Goal: Task Accomplishment & Management: Use online tool/utility

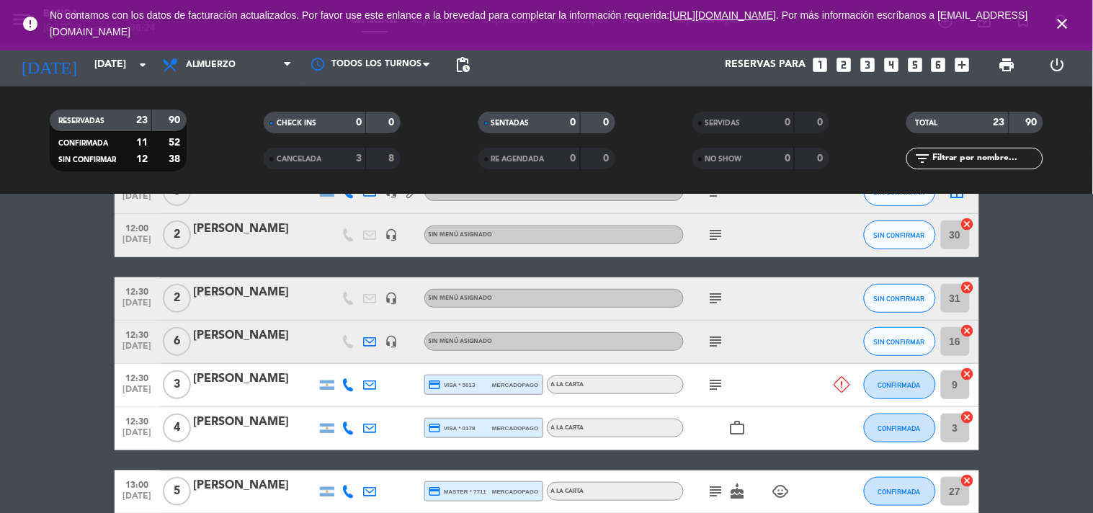
scroll to position [234, 0]
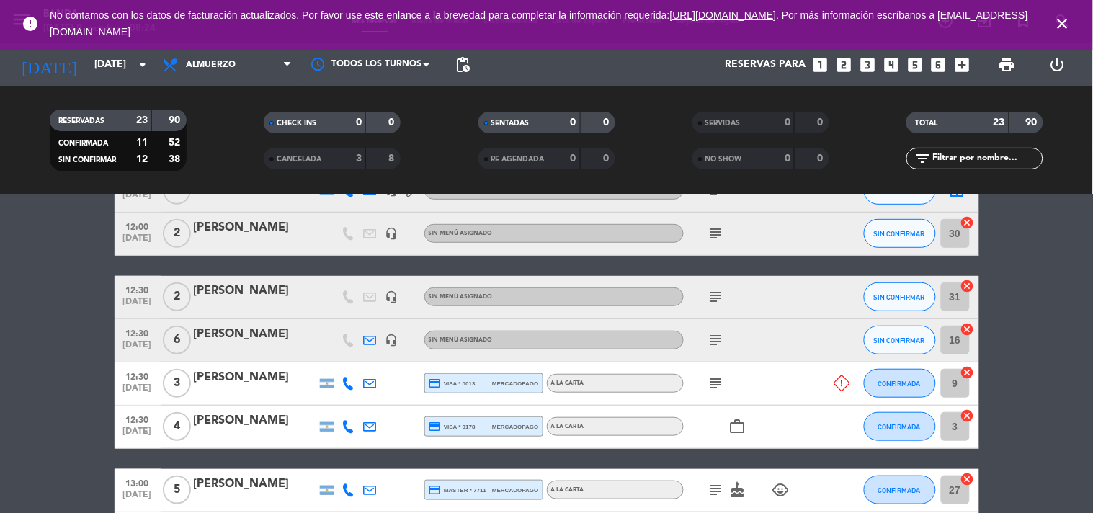
click at [715, 347] on icon "subject" at bounding box center [716, 339] width 17 height 17
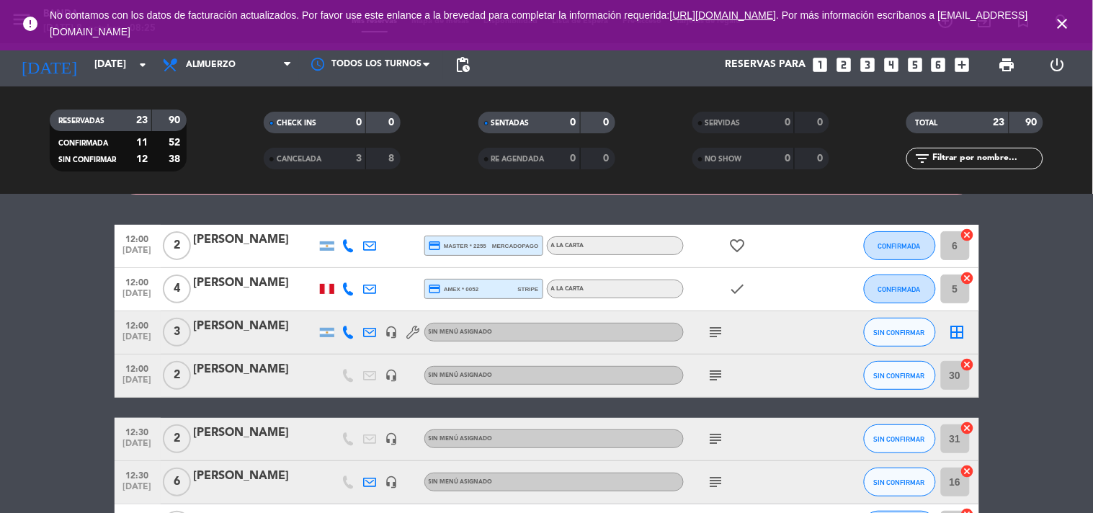
scroll to position [89, 0]
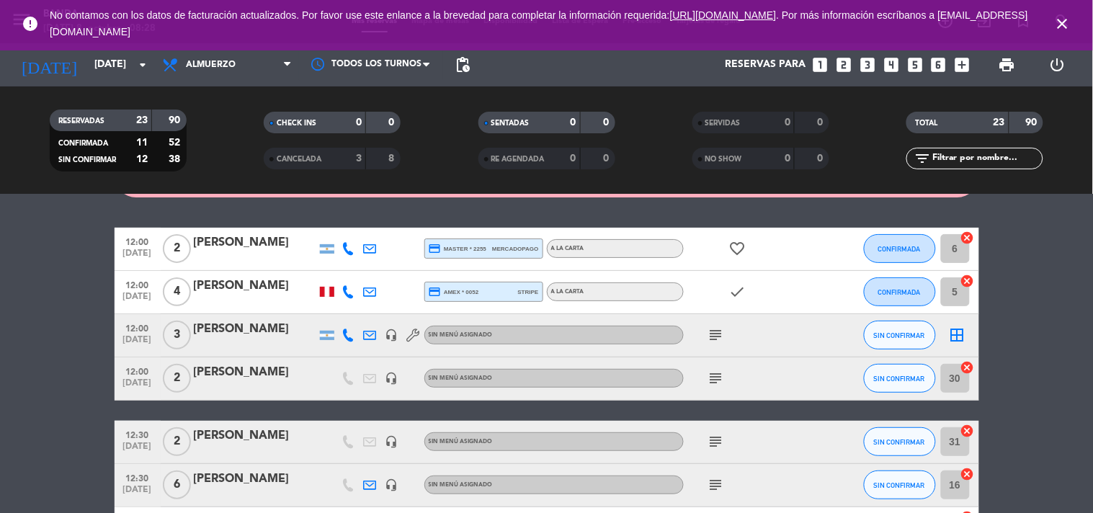
click at [721, 332] on icon "subject" at bounding box center [716, 334] width 17 height 17
click at [716, 375] on icon "subject" at bounding box center [716, 378] width 17 height 17
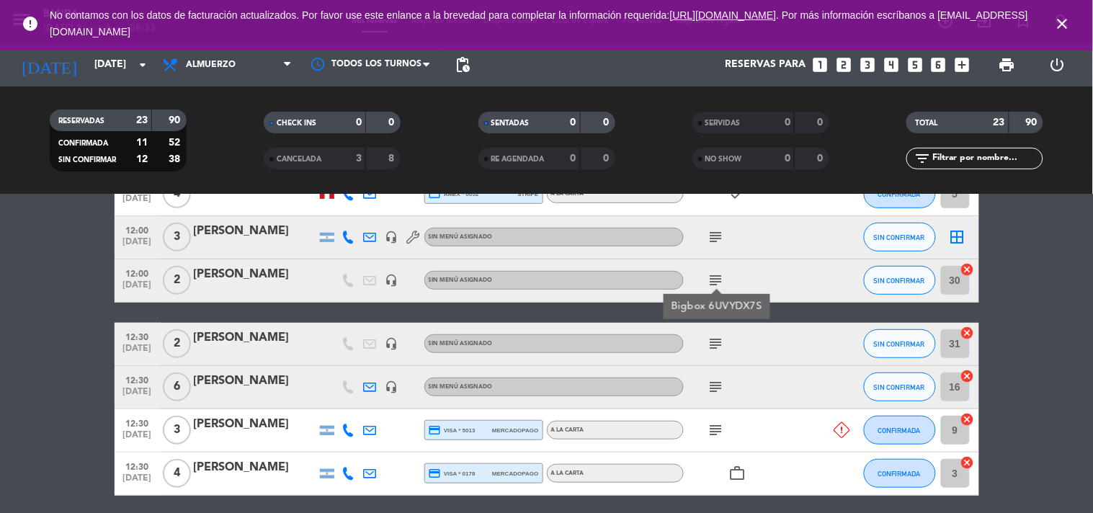
scroll to position [193, 0]
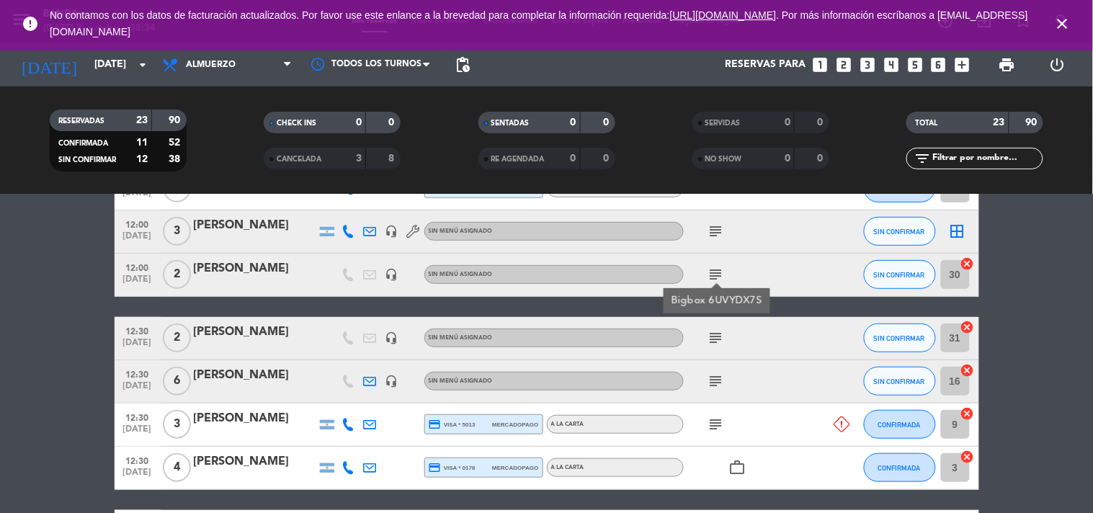
click at [714, 336] on icon "subject" at bounding box center [716, 337] width 17 height 17
click at [719, 373] on icon "subject" at bounding box center [716, 381] width 17 height 17
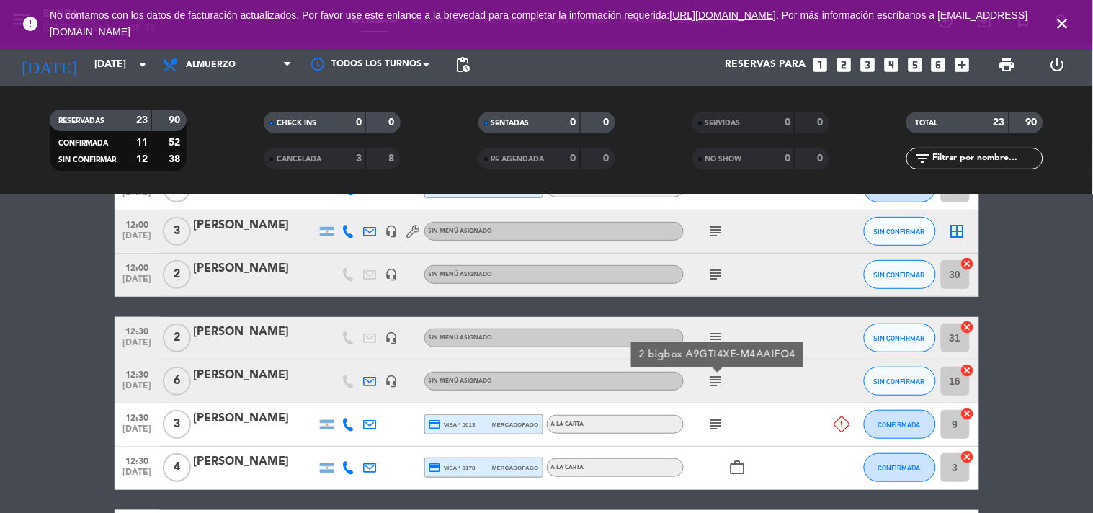
click at [719, 373] on icon "subject" at bounding box center [716, 381] width 17 height 17
click at [714, 383] on icon "subject" at bounding box center [716, 381] width 17 height 17
click at [718, 414] on div "subject" at bounding box center [749, 425] width 130 height 43
click at [718, 422] on icon "subject" at bounding box center [716, 424] width 17 height 17
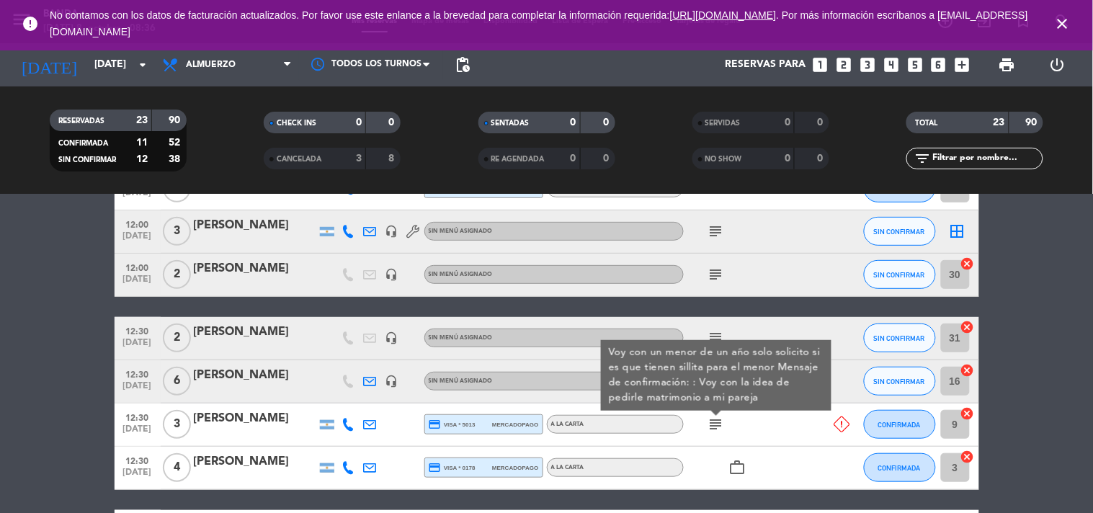
click at [845, 422] on icon at bounding box center [842, 424] width 16 height 16
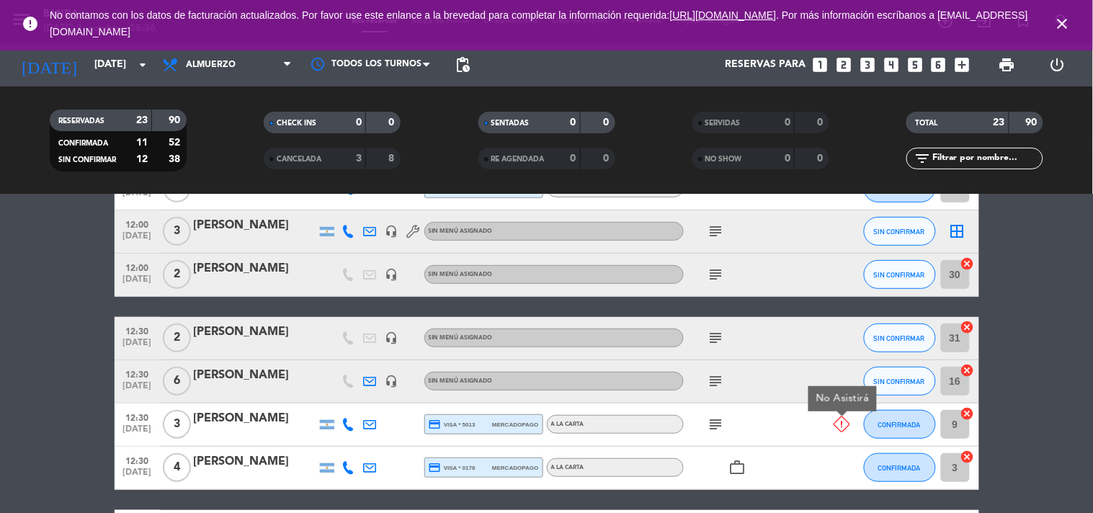
click at [346, 427] on icon at bounding box center [348, 424] width 13 height 13
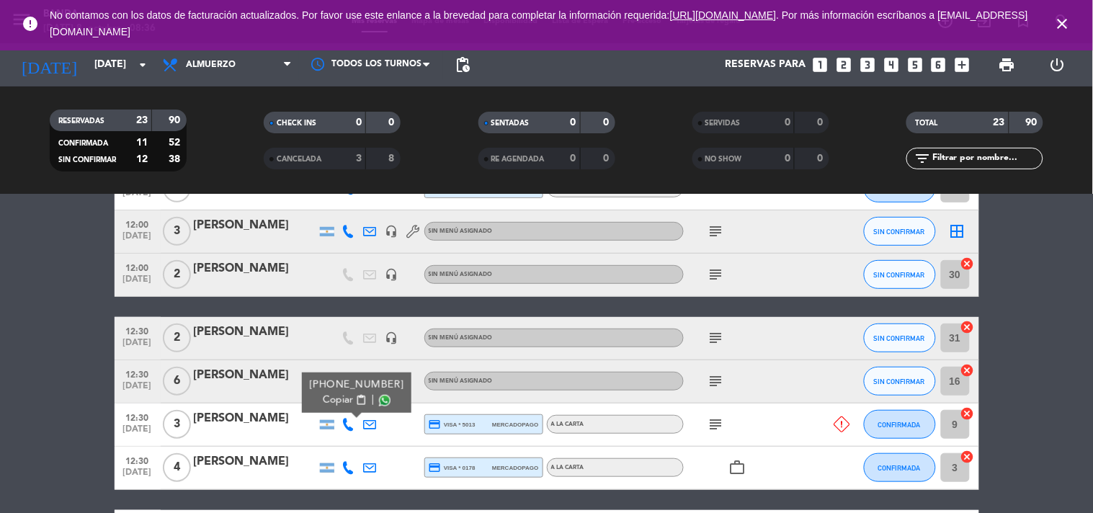
click at [355, 395] on span "content_paste" at bounding box center [360, 400] width 11 height 11
